Goal: Check status

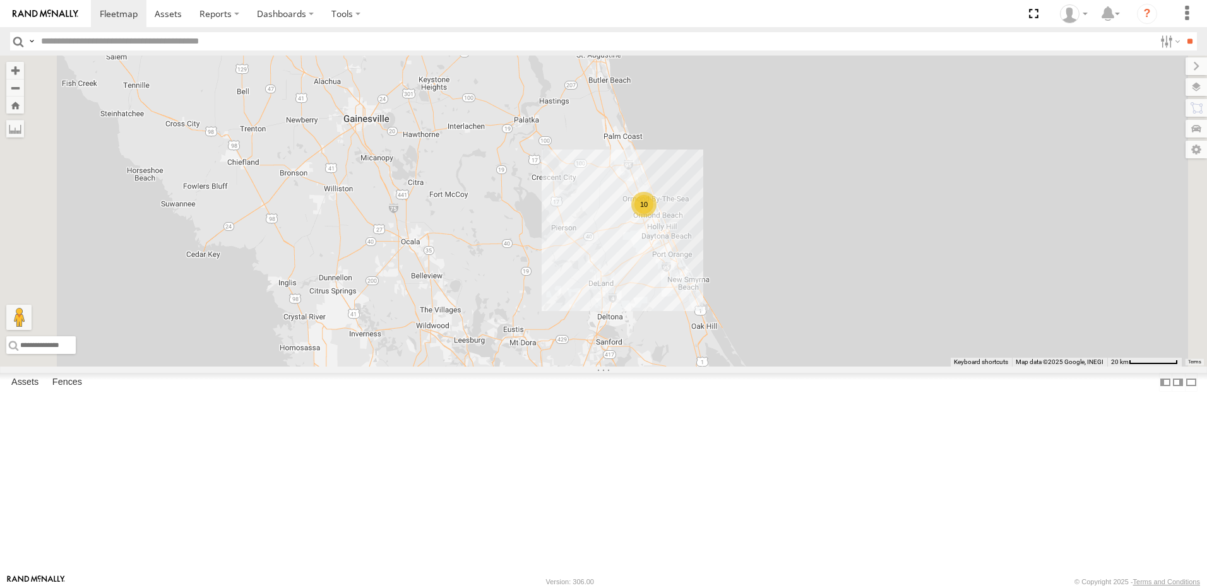
click at [0, 0] on link at bounding box center [0, 0] width 0 height 0
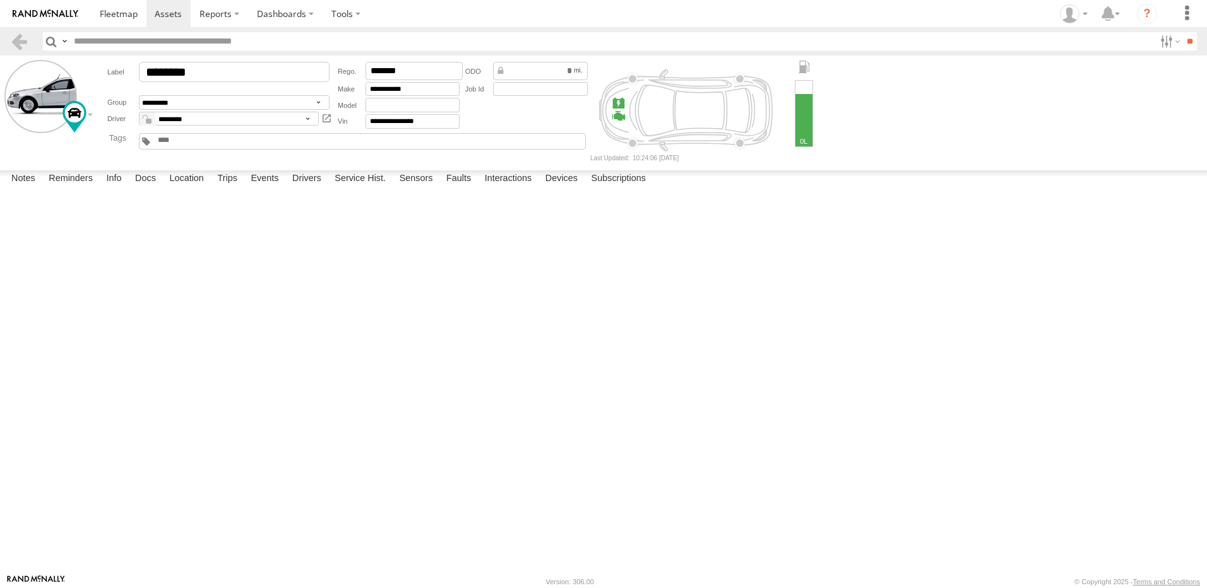
click at [0, 0] on label at bounding box center [0, 0] width 0 height 0
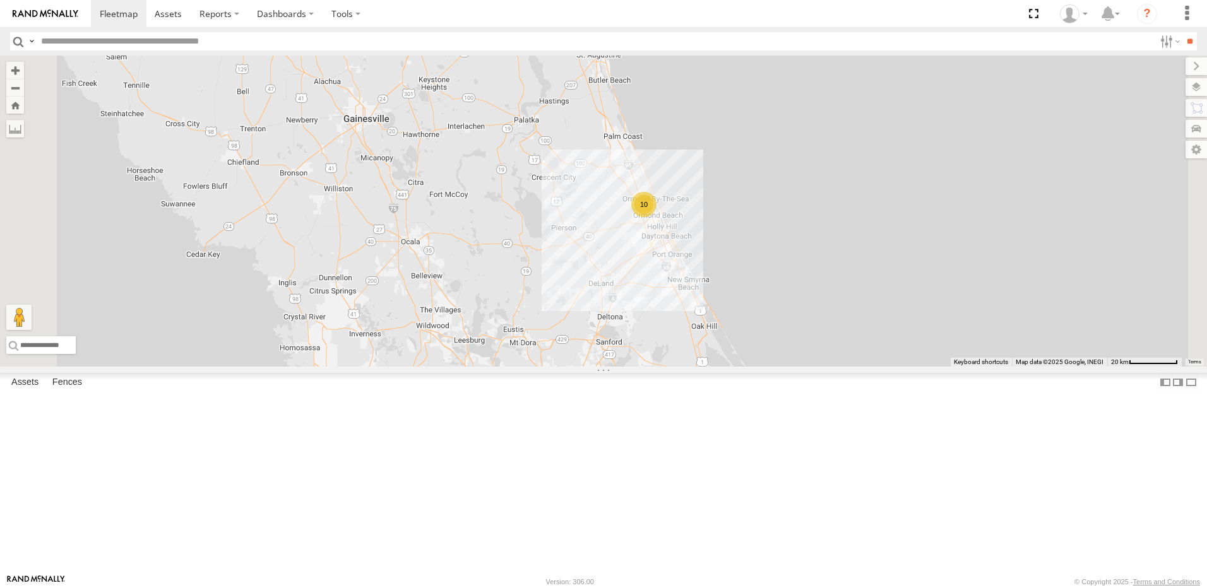
click at [0, 0] on span at bounding box center [0, 0] width 0 height 0
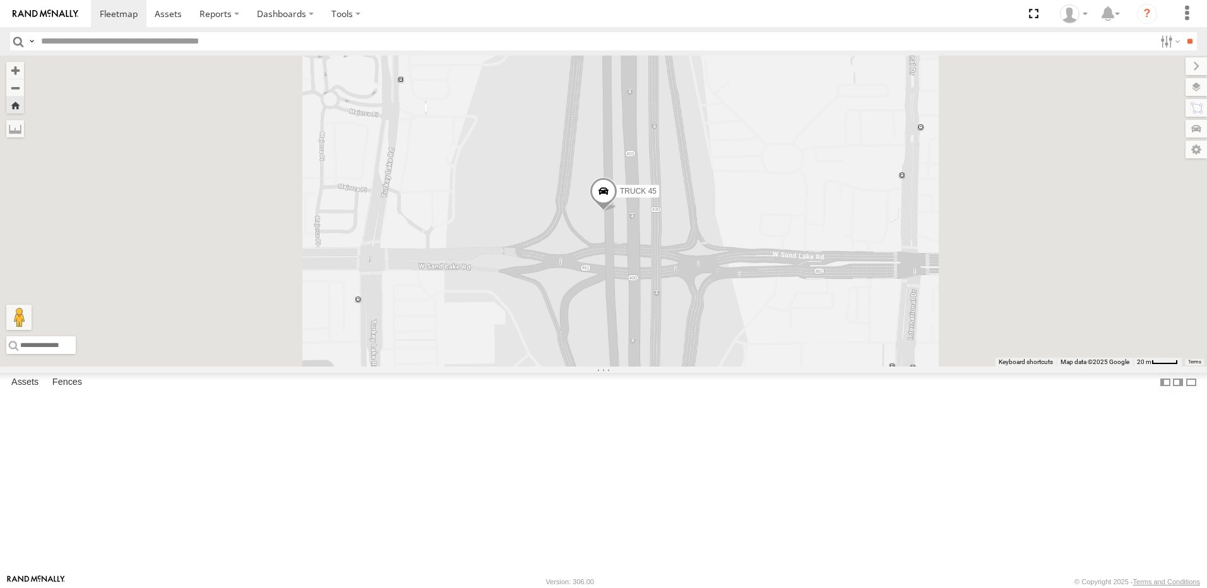
click at [0, 0] on span at bounding box center [0, 0] width 0 height 0
